Goal: Information Seeking & Learning: Learn about a topic

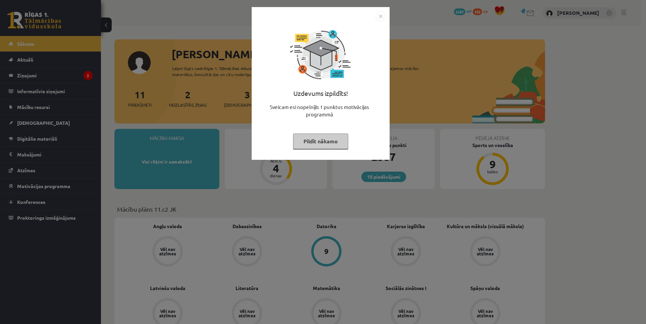
click at [382, 16] on img "Close" at bounding box center [380, 16] width 10 height 10
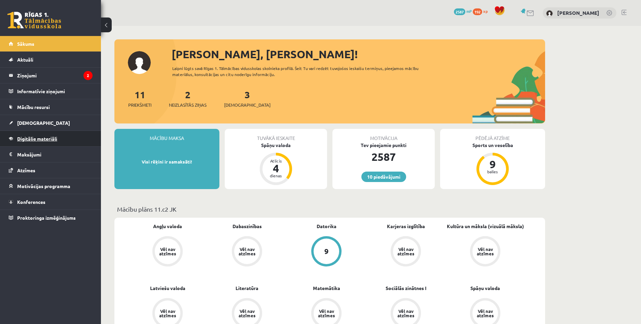
click at [59, 136] on link "Digitālie materiāli" at bounding box center [51, 138] width 84 height 15
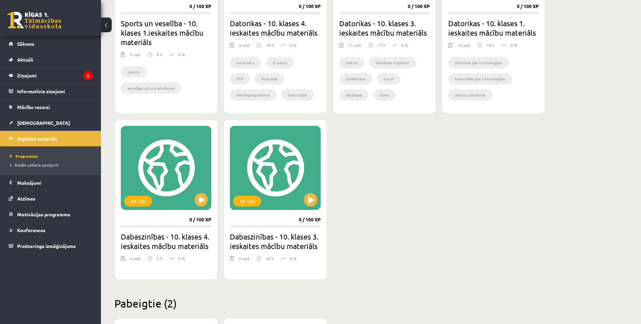
scroll to position [723, 0]
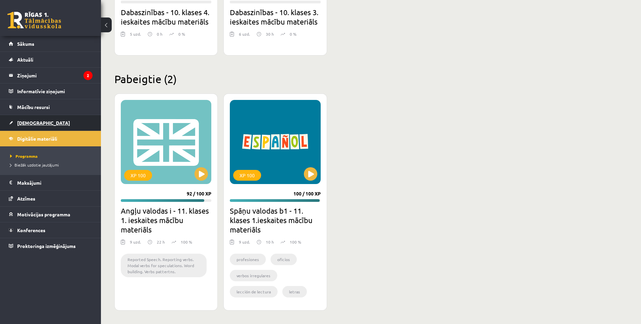
click at [52, 121] on link "[DEMOGRAPHIC_DATA]" at bounding box center [51, 122] width 84 height 15
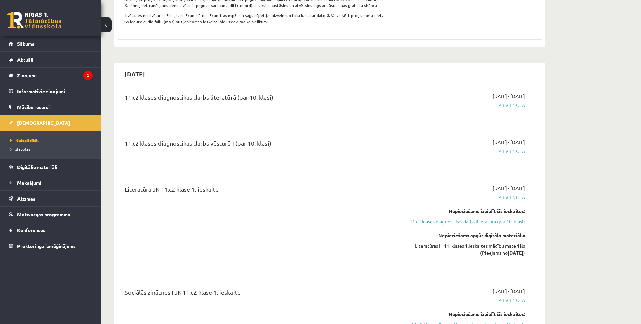
scroll to position [336, 0]
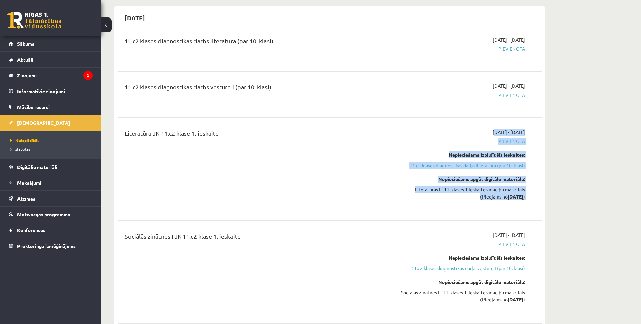
drag, startPoint x: 527, startPoint y: 207, endPoint x: 471, endPoint y: 139, distance: 88.0
click at [471, 139] on div "2025-09-16 - 2025-09-30 Pievienota Nepieciešams izpildīt šīs ieskaites: 11.c2 k…" at bounding box center [461, 169] width 137 height 81
click at [456, 200] on div "Literatūras I - 11. klases 1.ieskaites mācību materiāls (Pieejams no 2025-09-16…" at bounding box center [461, 193] width 127 height 14
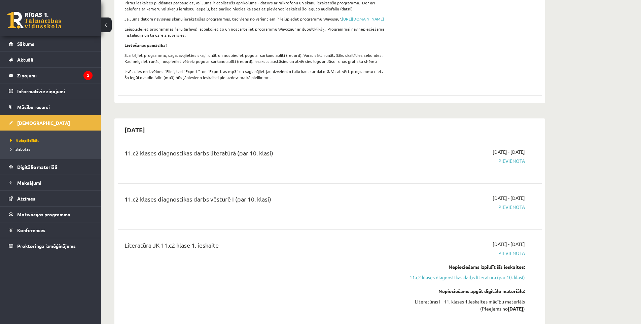
scroll to position [0, 0]
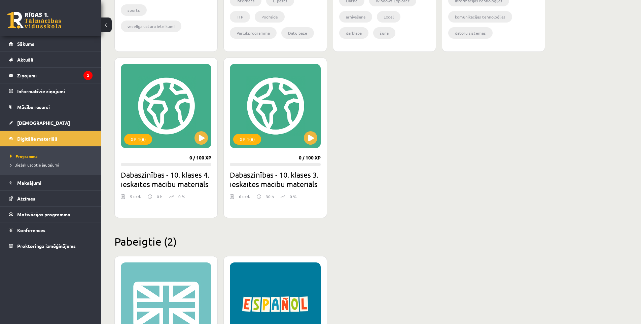
scroll to position [723, 0]
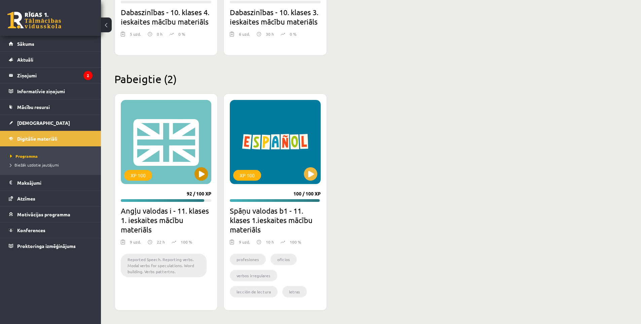
click at [209, 176] on div "XP 100" at bounding box center [166, 142] width 91 height 84
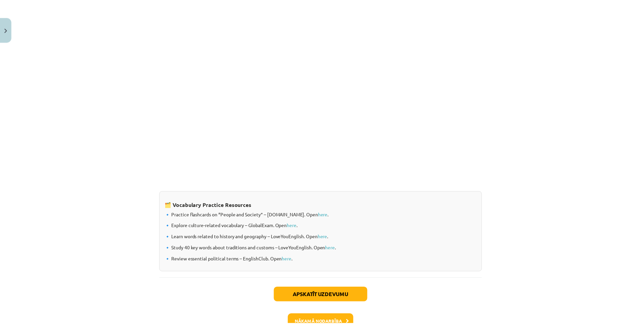
scroll to position [492, 0]
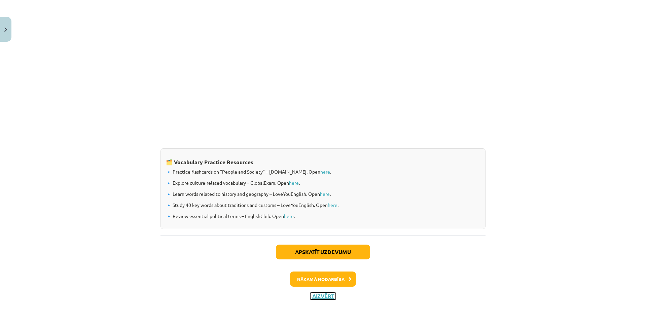
click at [331, 296] on button "Aizvērt" at bounding box center [323, 296] width 26 height 7
